Goal: Check status

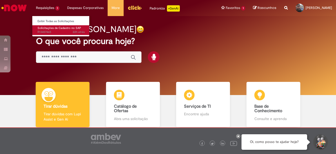
click at [48, 30] on span "22h atrás 22 horas atrás R13457465" at bounding box center [61, 32] width 47 height 4
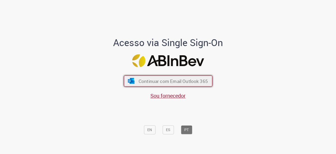
click at [157, 81] on span "Continuar com Email Outlook 365" at bounding box center [173, 81] width 69 height 6
click at [185, 81] on span "Continuar com Email Outlook 365" at bounding box center [173, 81] width 69 height 6
